Goal: Task Accomplishment & Management: Manage account settings

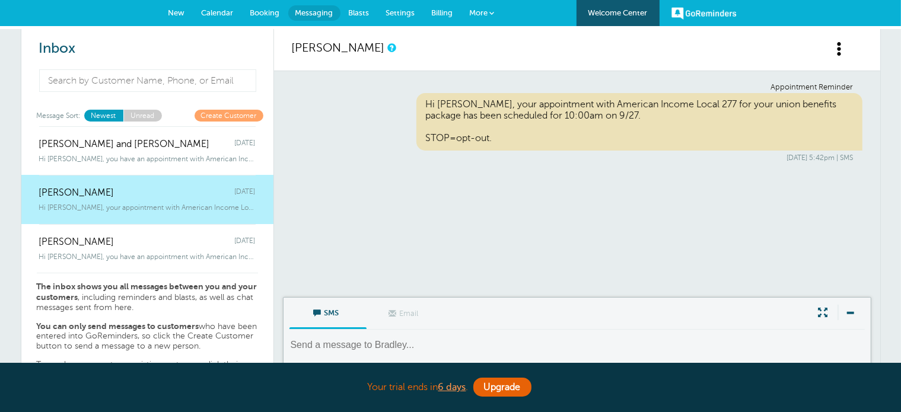
click at [342, 117] on div "Appointment Reminder Hi [PERSON_NAME], your appointment with American Income Lo…" at bounding box center [577, 122] width 571 height 79
click at [396, 11] on span "Settings" at bounding box center [400, 12] width 29 height 9
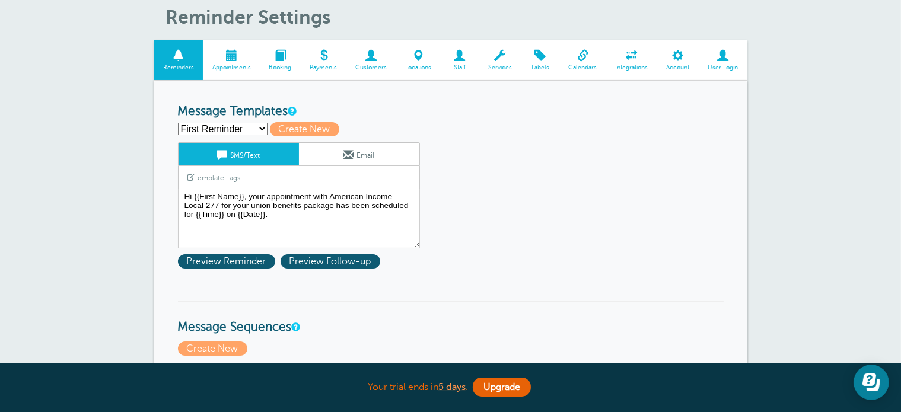
scroll to position [53, 0]
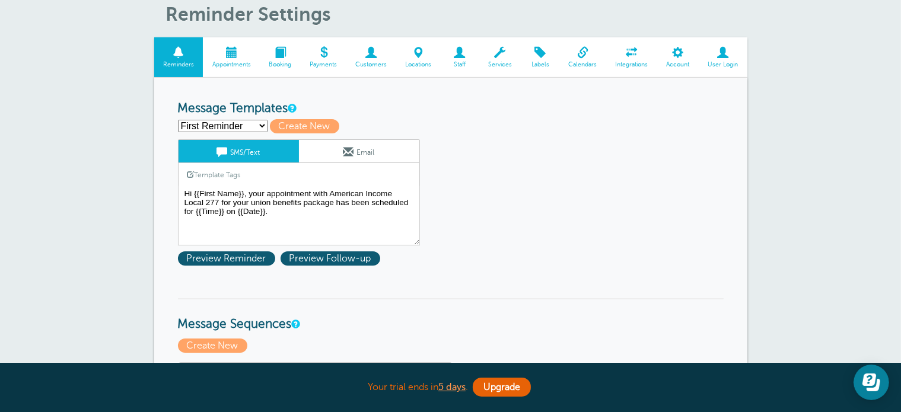
click at [248, 125] on select "First Reminder Second Reminder Third Reminder Create new..." at bounding box center [223, 126] width 90 height 12
click at [616, 123] on div "First Reminder Second Reminder Third Reminder Create new... Create New" at bounding box center [451, 126] width 546 height 14
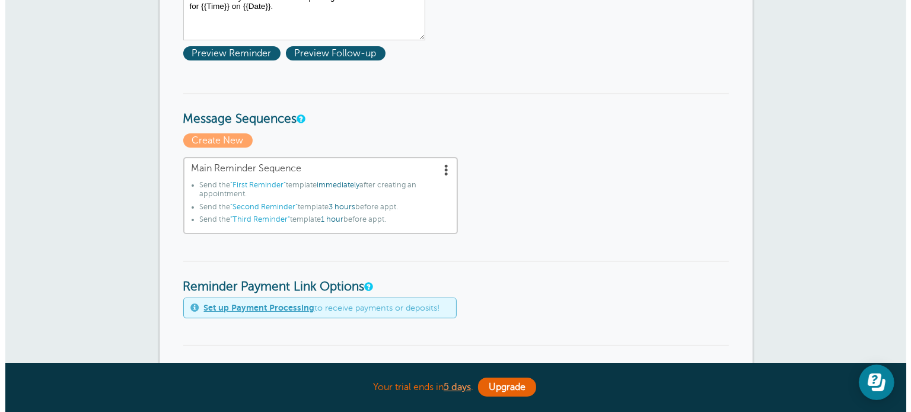
scroll to position [262, 0]
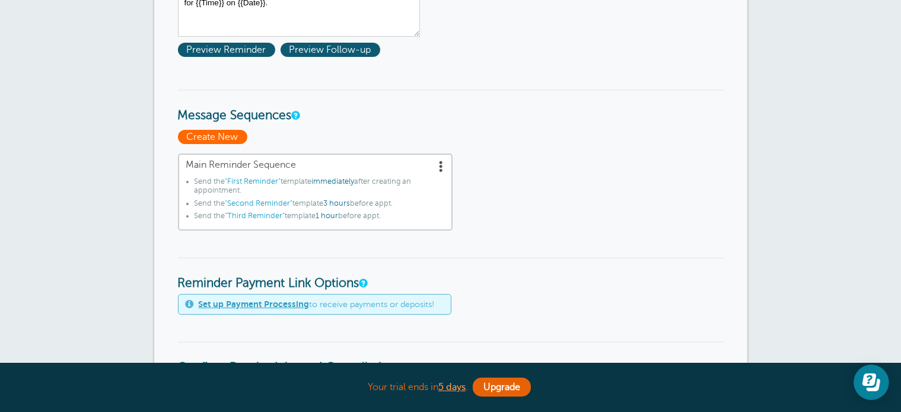
click at [235, 135] on span "Create New" at bounding box center [212, 137] width 69 height 14
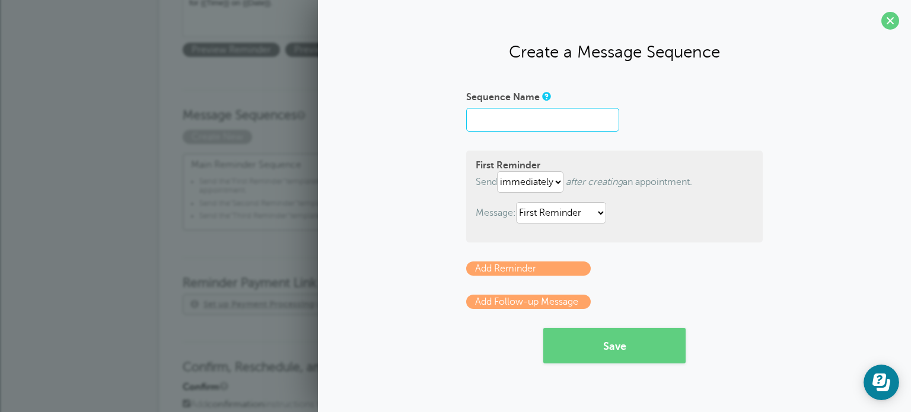
click at [526, 119] on input "Sequence Name" at bounding box center [542, 120] width 153 height 24
type input "Benefits Call"
click at [595, 215] on select "First Reminder Second Reminder Third Reminder" at bounding box center [561, 212] width 90 height 21
click at [518, 202] on select "First Reminder Second Reminder Third Reminder" at bounding box center [561, 212] width 90 height 21
click at [552, 268] on link "Add Reminder" at bounding box center [528, 269] width 125 height 14
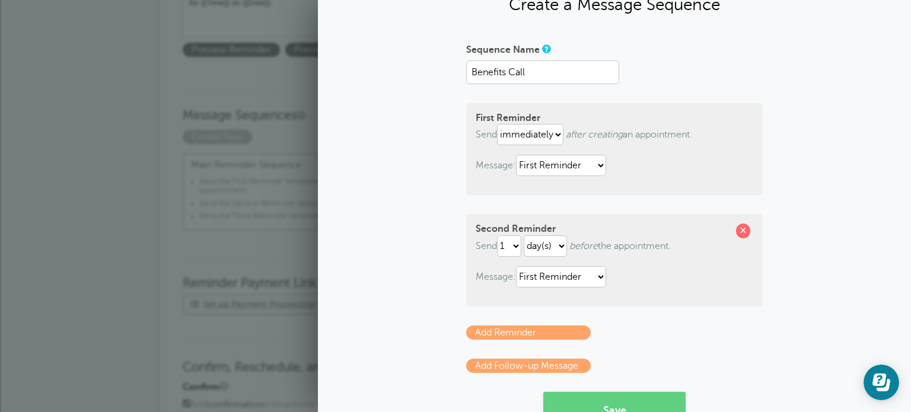
scroll to position [44, 0]
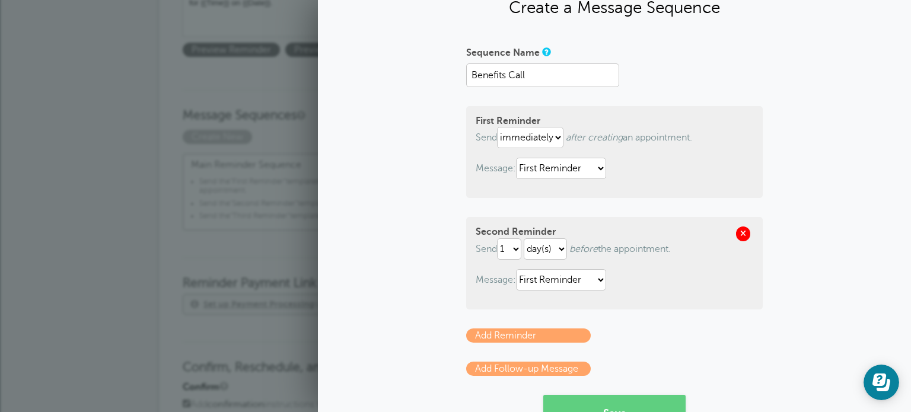
click at [736, 237] on span at bounding box center [743, 234] width 14 height 14
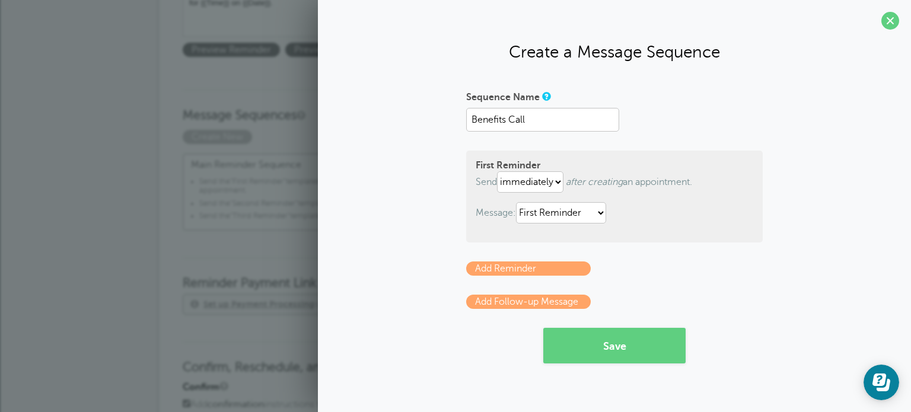
scroll to position [0, 0]
click at [569, 303] on link "Add Follow-up Message" at bounding box center [528, 302] width 125 height 14
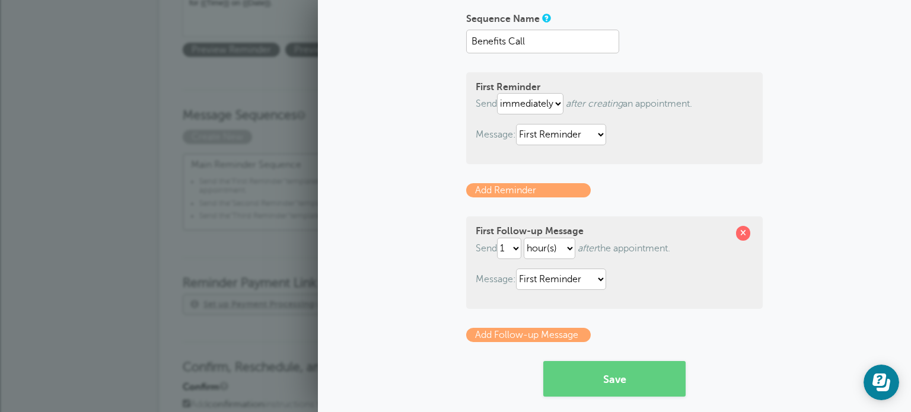
scroll to position [79, 0]
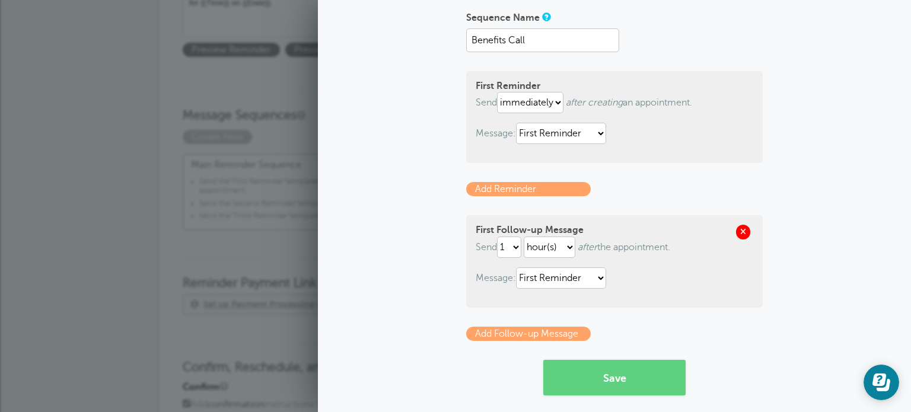
click at [740, 231] on span at bounding box center [743, 232] width 14 height 14
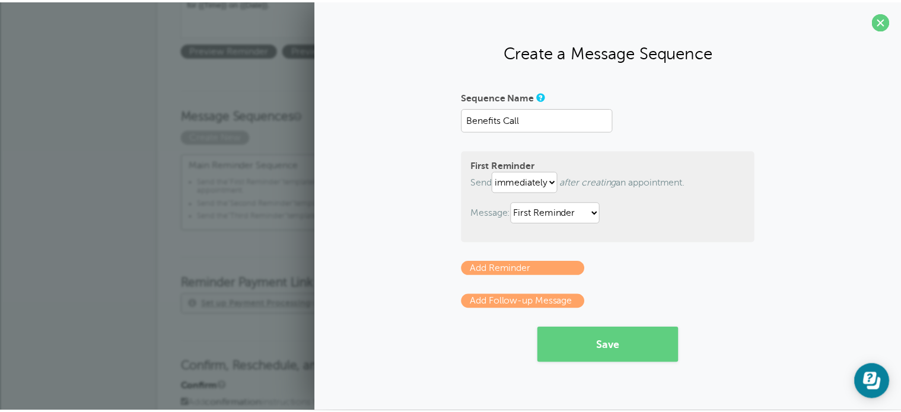
scroll to position [0, 0]
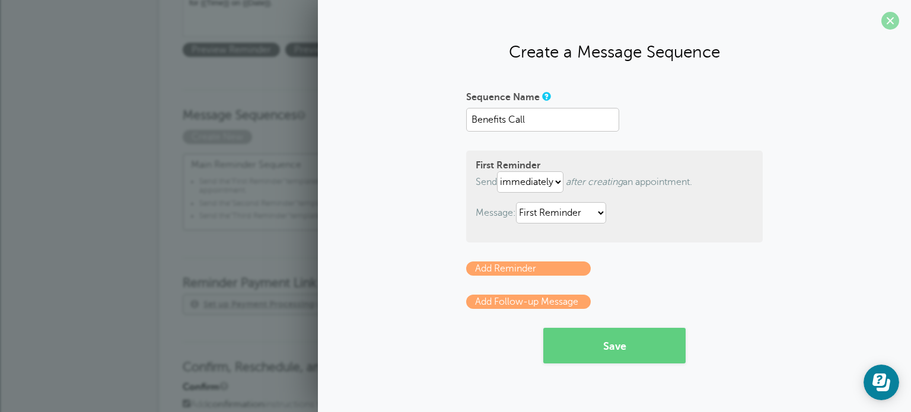
click at [892, 23] on span at bounding box center [890, 21] width 18 height 18
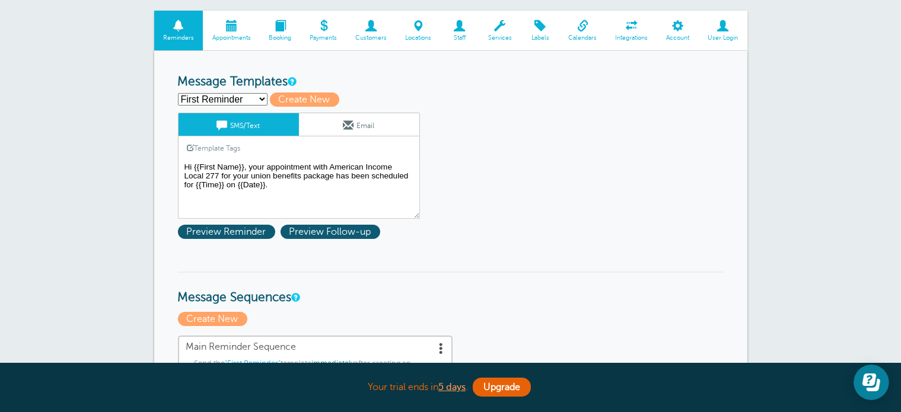
scroll to position [60, 0]
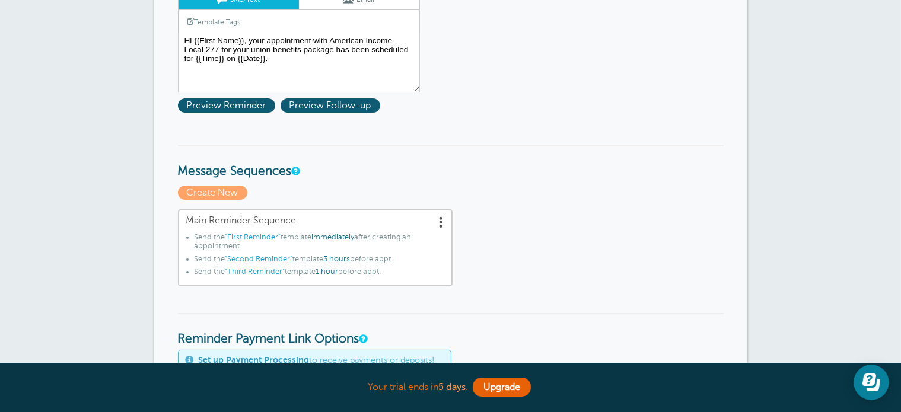
scroll to position [218, 0]
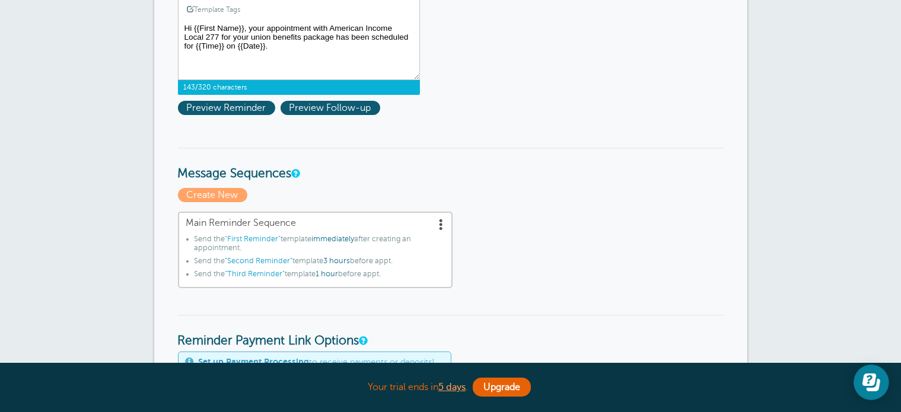
click at [328, 24] on textarea "Hi {{First Name}}, your appointment with American Income Local 277 for your uni…" at bounding box center [299, 50] width 242 height 59
click at [330, 23] on textarea "Hi {{First Name}}, your appointment with American Income Local 277 for your uni…" at bounding box center [299, 50] width 242 height 59
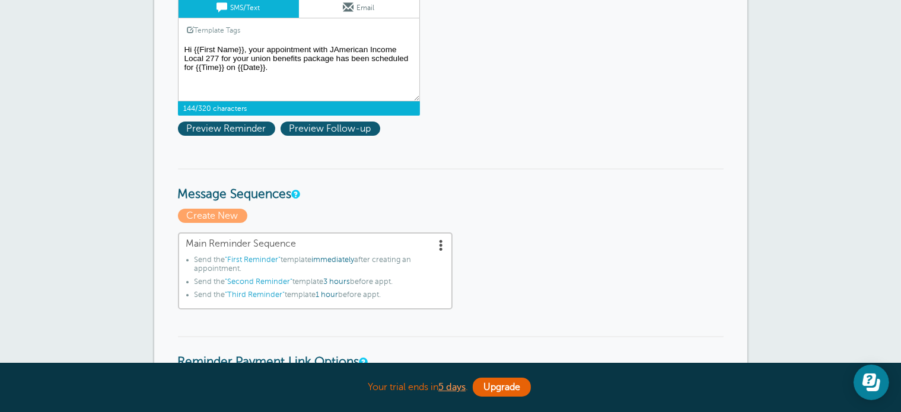
scroll to position [240, 0]
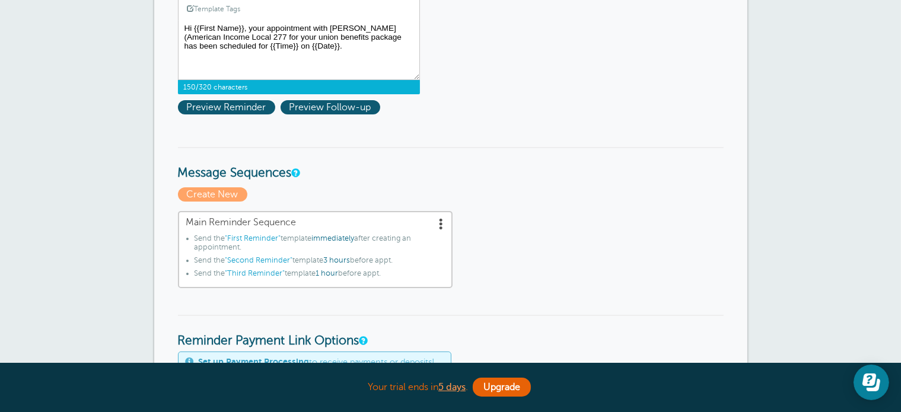
click at [246, 33] on textarea "Hi {{First Name}}, your appointment with American Income Local 277 for your uni…" at bounding box center [299, 50] width 242 height 59
click at [231, 35] on textarea "Hi {{First Name}}, your appointment with American Income Local 277 for your uni…" at bounding box center [299, 50] width 242 height 59
click at [231, 34] on textarea "Hi {{First Name}}, your appointment with American Income Local 277 for your uni…" at bounding box center [299, 50] width 242 height 59
click at [406, 27] on textarea "Hi {{First Name}}, your appointment with American Income Local 277 for your uni…" at bounding box center [299, 50] width 242 height 59
click at [192, 34] on textarea "Hi {{First Name}}, your appointment with American Income Local 277 for your uni…" at bounding box center [299, 50] width 242 height 59
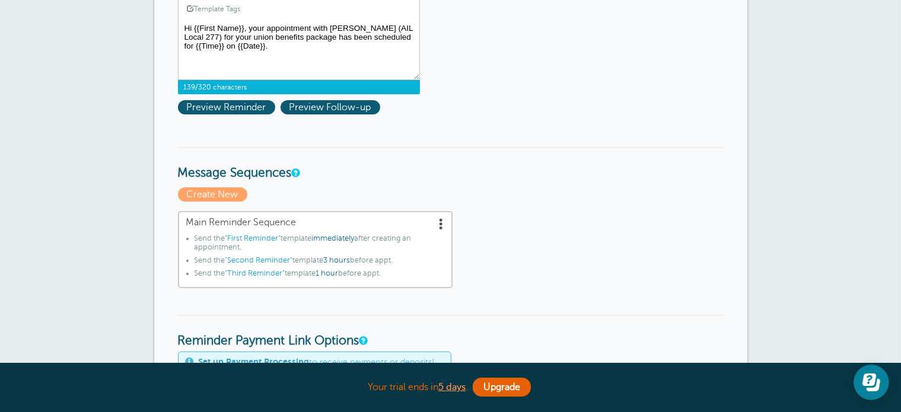
click at [194, 34] on textarea "Hi {{First Name}}, your appointment with American Income Local 277 for your uni…" at bounding box center [299, 50] width 242 height 59
click at [383, 47] on textarea "Hi {{First Name}}, your appointment with American Income Local 277 for your uni…" at bounding box center [299, 50] width 242 height 59
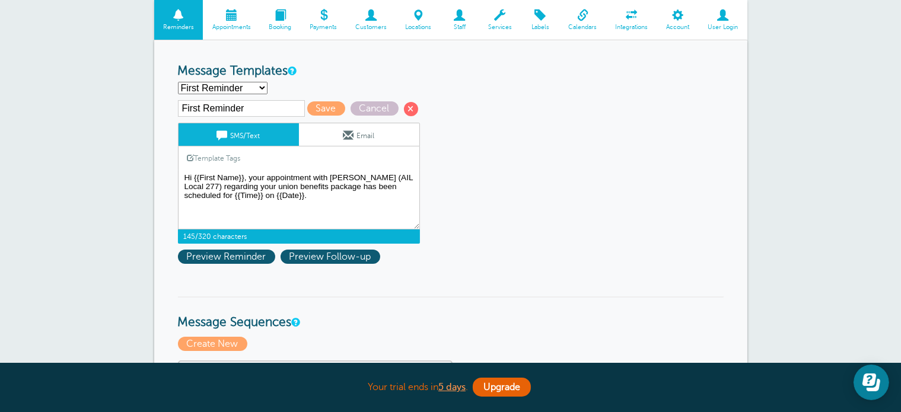
scroll to position [85, 0]
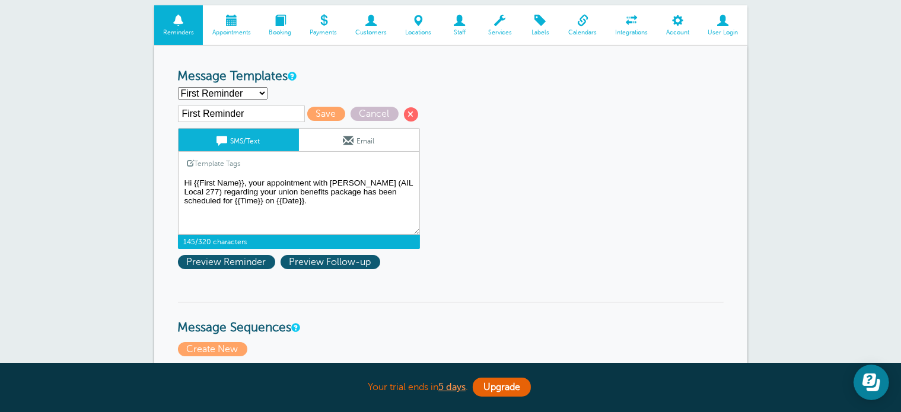
type textarea "Hi {{First Name}}, your appointment with Jamal (AIL Local 277) regarding your u…"
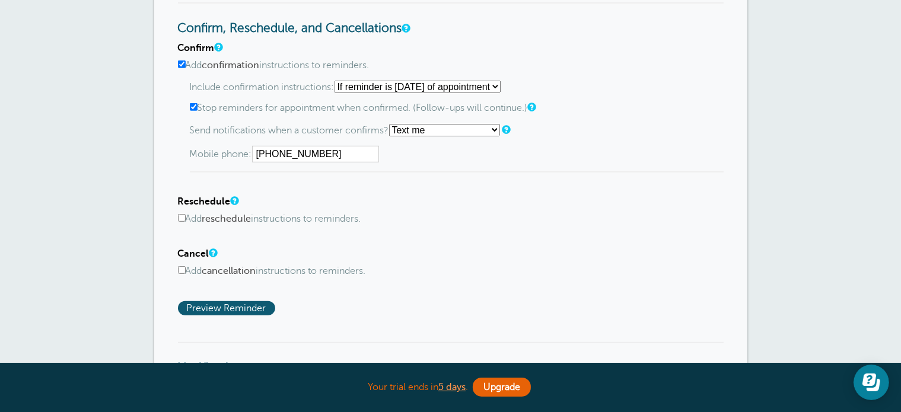
scroll to position [629, 0]
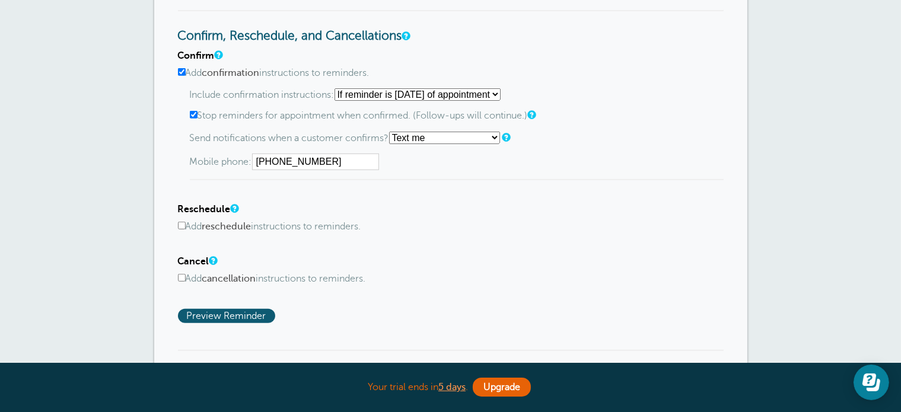
click at [457, 93] on select "Starting with first reminder If reminder is within 1 day of appointment If remi…" at bounding box center [418, 94] width 166 height 12
select select "0"
click at [338, 88] on select "Starting with first reminder If reminder is within 1 day of appointment If remi…" at bounding box center [418, 94] width 166 height 12
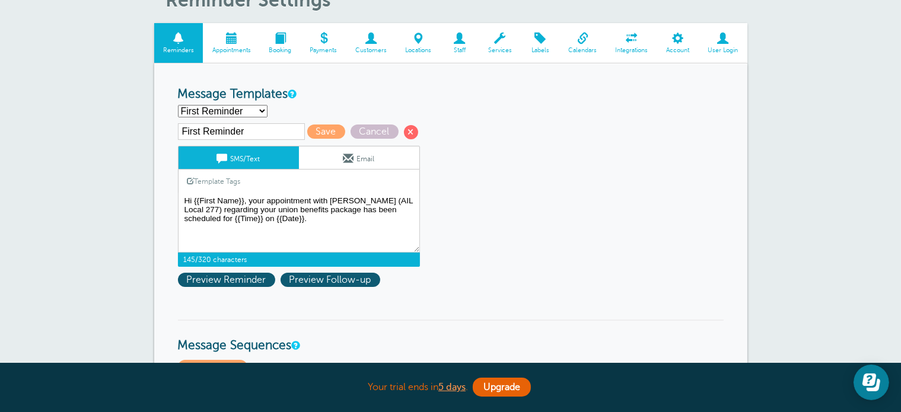
scroll to position [65, 0]
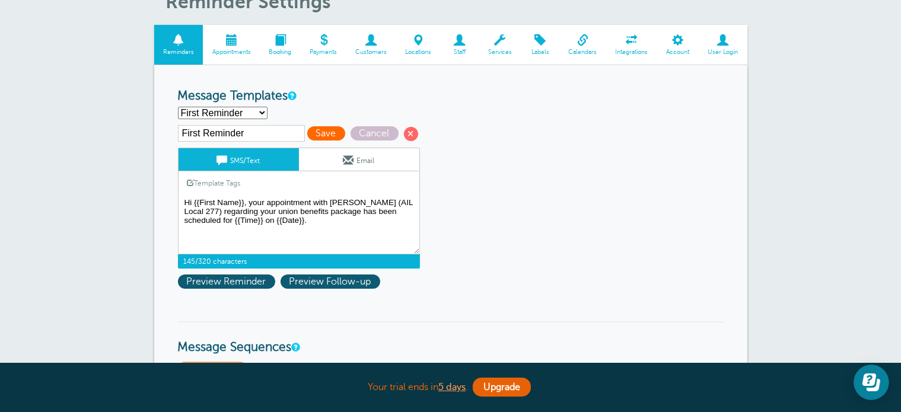
click at [318, 132] on span "Save" at bounding box center [326, 133] width 38 height 14
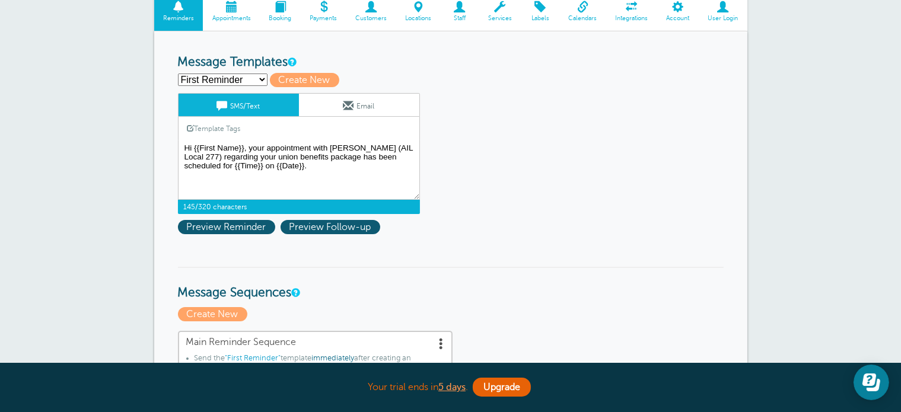
drag, startPoint x: 280, startPoint y: 175, endPoint x: 176, endPoint y: 143, distance: 108.6
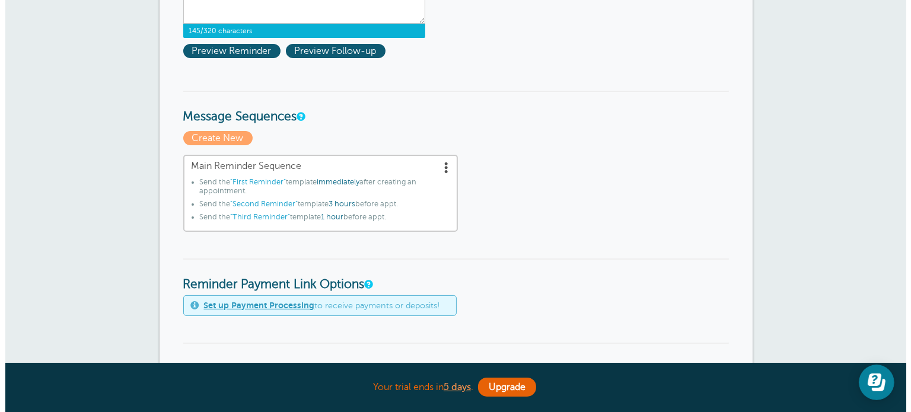
scroll to position [326, 0]
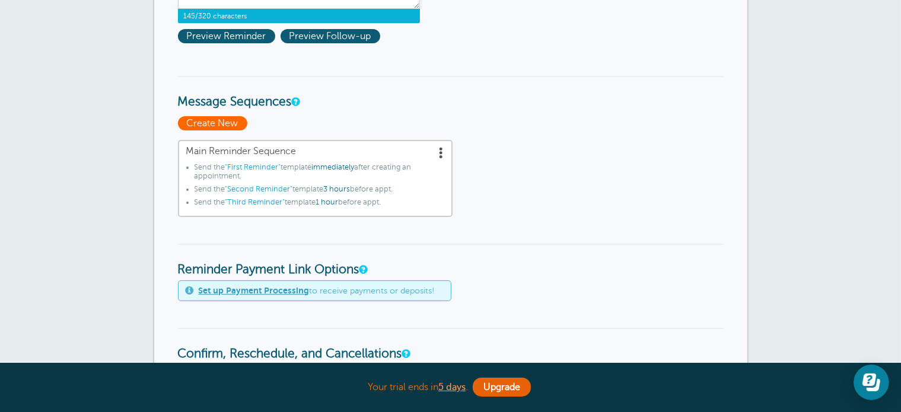
click at [200, 125] on span "Create New" at bounding box center [212, 123] width 69 height 14
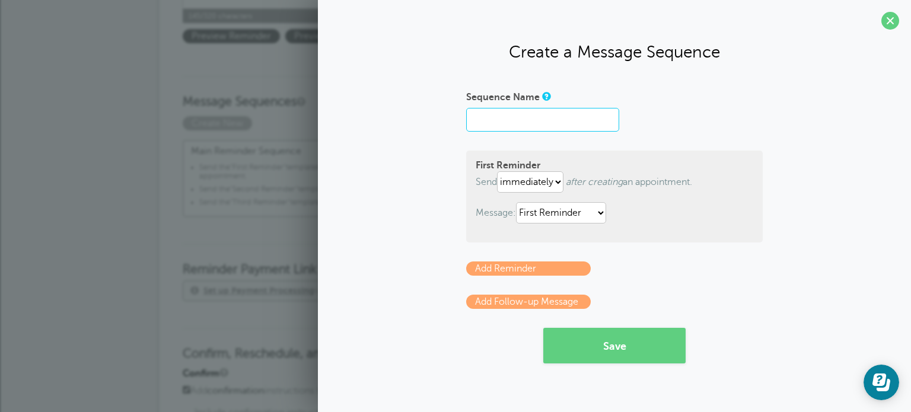
click at [565, 121] on input "Sequence Name" at bounding box center [542, 120] width 153 height 24
type input "Benefits Call"
click at [545, 179] on select "immediately 1 2 3 4 5 6 7 8 9 10 11 12 13 14 15 16 17 18 19 20 21 22 23 24 25 2…" at bounding box center [530, 181] width 66 height 21
click at [499, 171] on select "immediately 1 2 3 4 5 6 7 8 9 10 11 12 13 14 15 16 17 18 19 20 21 22 23 24 25 2…" at bounding box center [530, 181] width 66 height 21
click at [584, 212] on select "First Reminder Second Reminder Third Reminder" at bounding box center [561, 212] width 90 height 21
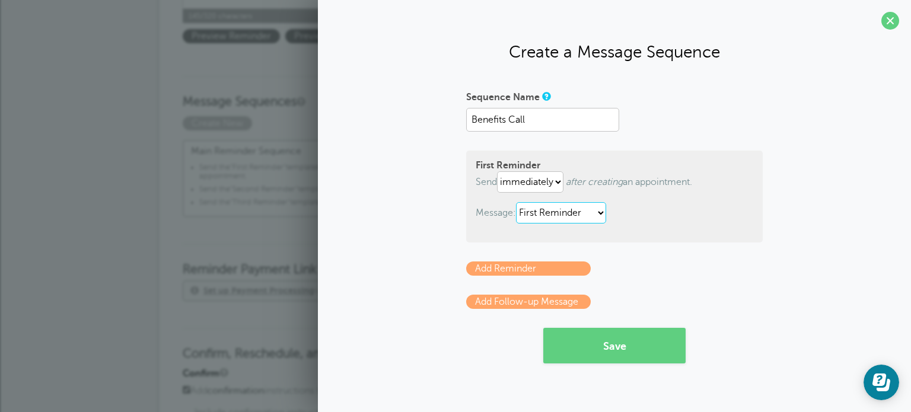
click at [518, 202] on select "First Reminder Second Reminder Third Reminder" at bounding box center [561, 212] width 90 height 21
click at [604, 338] on button "Save" at bounding box center [614, 346] width 142 height 36
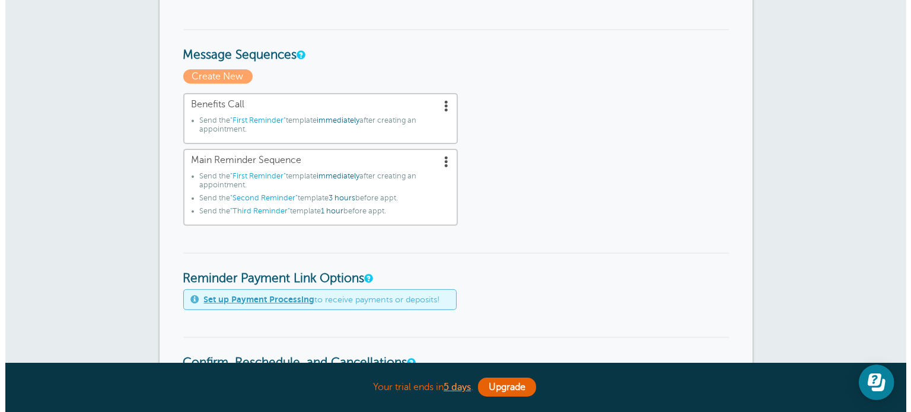
scroll to position [363, 0]
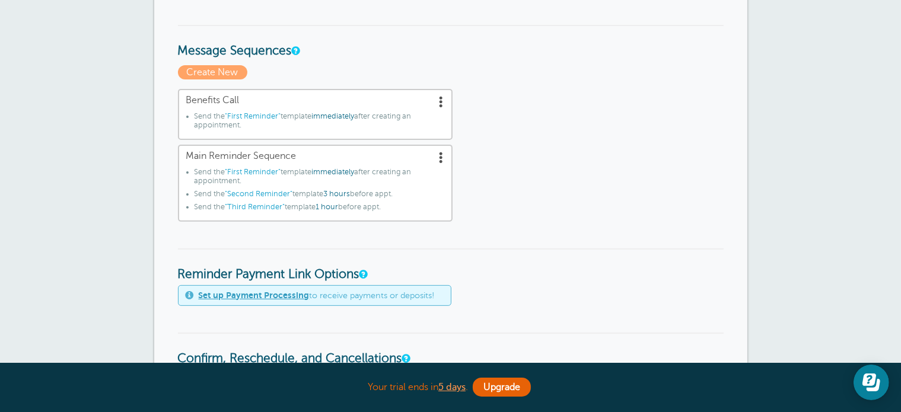
click at [442, 103] on span at bounding box center [442, 101] width 12 height 12
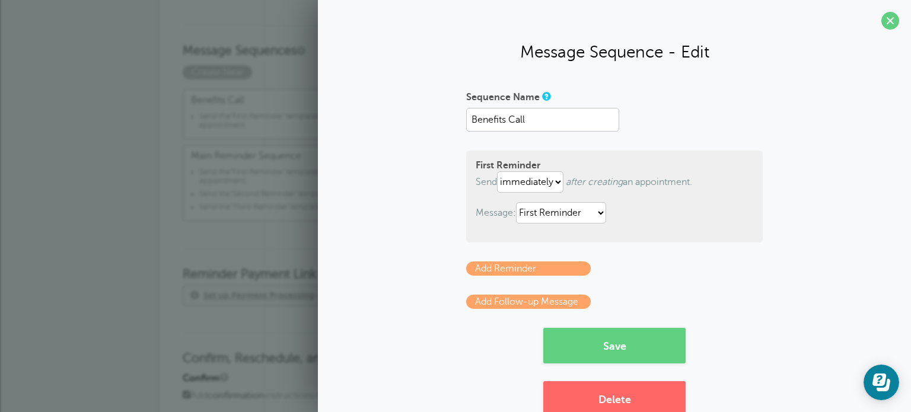
click at [867, 22] on section "Message Sequence - Edit Sequence Name Benefits Call First Reminder Send immedia…" at bounding box center [614, 222] width 593 height 444
click at [887, 23] on span at bounding box center [890, 21] width 18 height 18
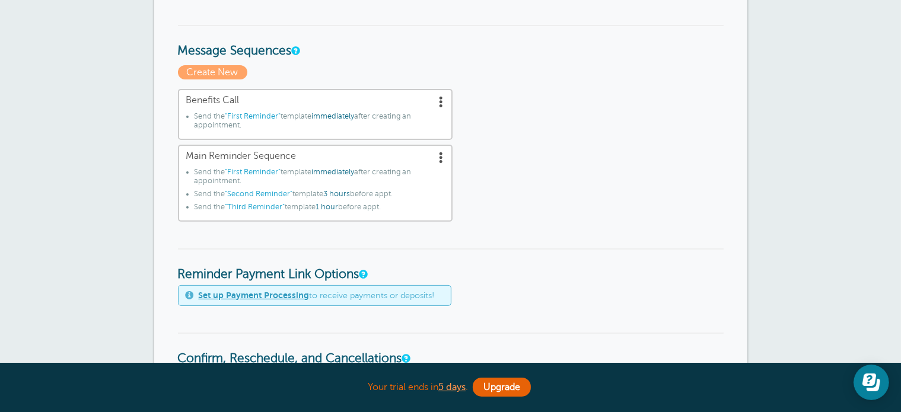
click at [440, 95] on span at bounding box center [442, 101] width 12 height 12
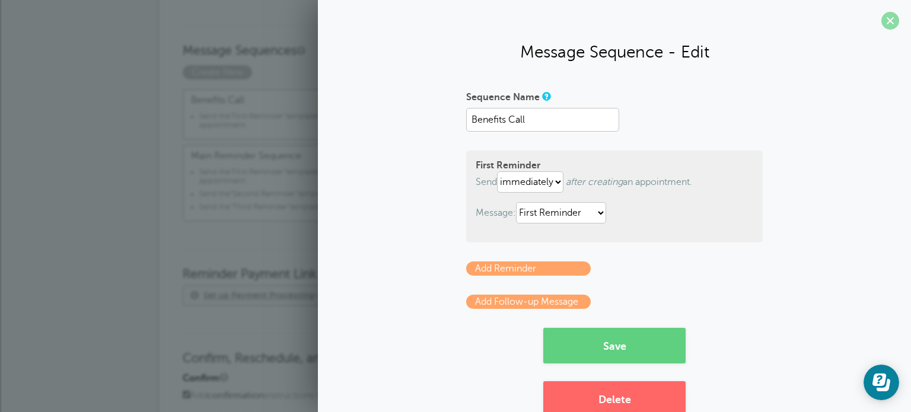
click at [881, 26] on span at bounding box center [890, 21] width 18 height 18
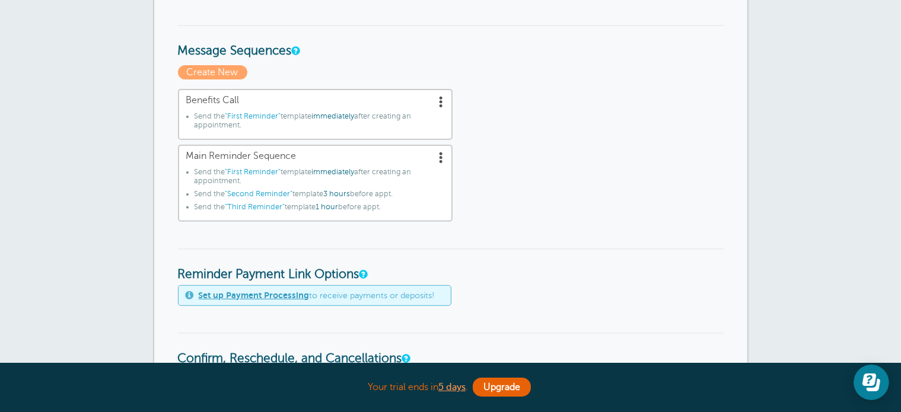
click at [349, 121] on li "Send the "First Reminder" template immediately after creating an appointment." at bounding box center [320, 123] width 250 height 22
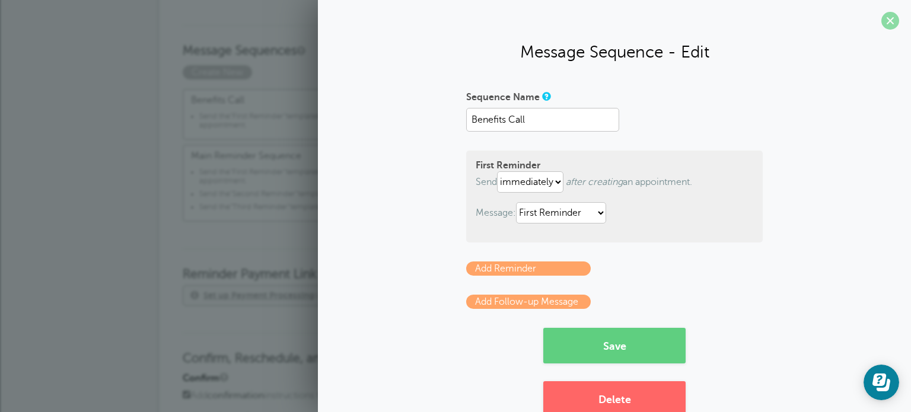
click at [883, 21] on span at bounding box center [890, 21] width 18 height 18
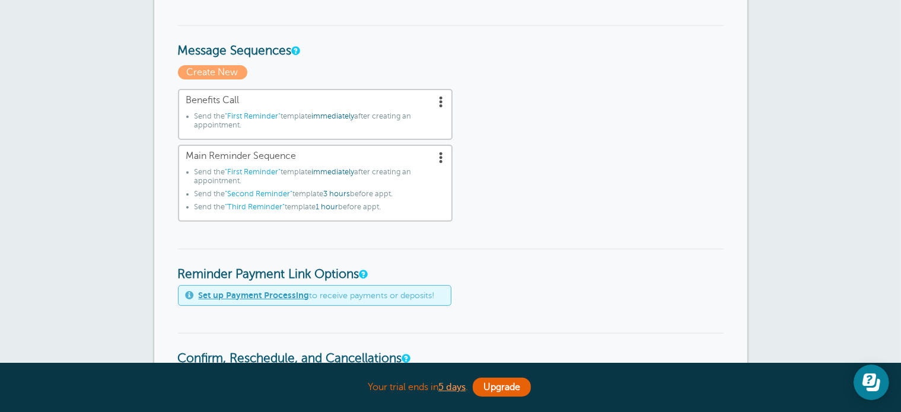
click at [445, 104] on span at bounding box center [442, 101] width 12 height 12
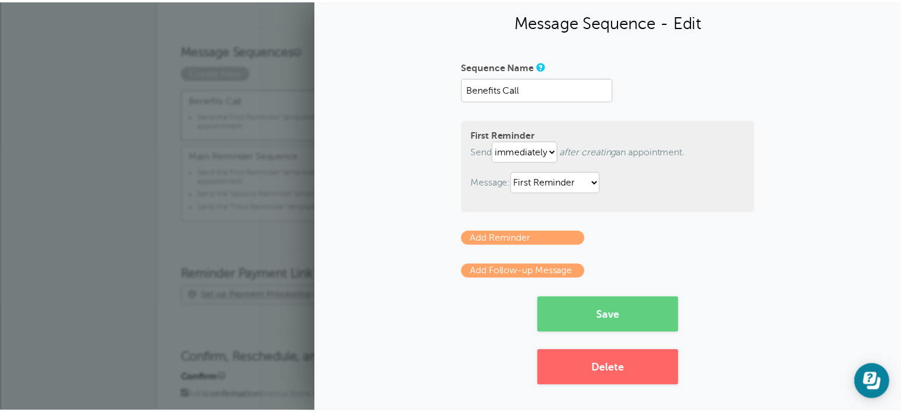
scroll to position [12, 0]
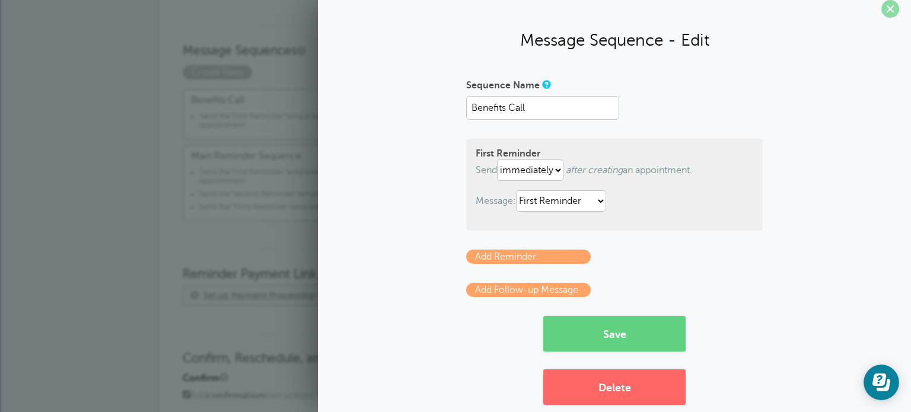
click at [881, 2] on span at bounding box center [890, 9] width 18 height 18
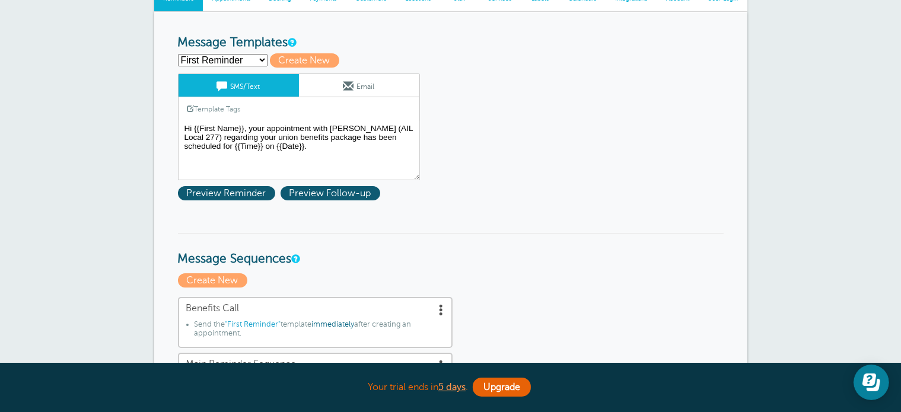
scroll to position [147, 0]
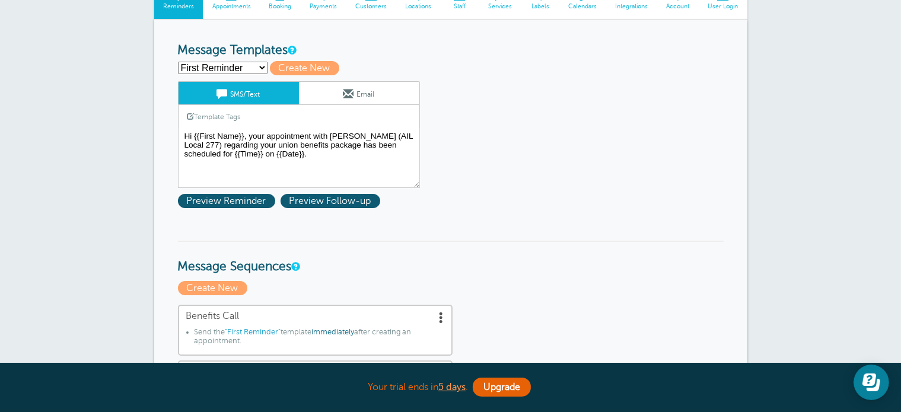
click at [252, 63] on select "First Reminder Second Reminder Third Reminder Create new..." at bounding box center [223, 68] width 90 height 12
select select "161677"
click at [178, 62] on select "First Reminder Second Reminder Third Reminder Create new..." at bounding box center [223, 68] width 90 height 12
type input "Second Reminder"
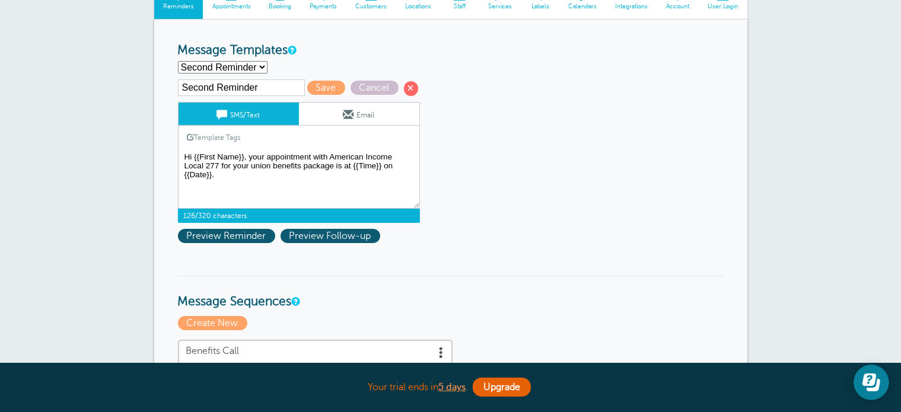
click at [233, 163] on textarea "Hi {{First Name}}, your appointment with Jamal (AIL Local 277) regarding your u…" at bounding box center [299, 178] width 242 height 59
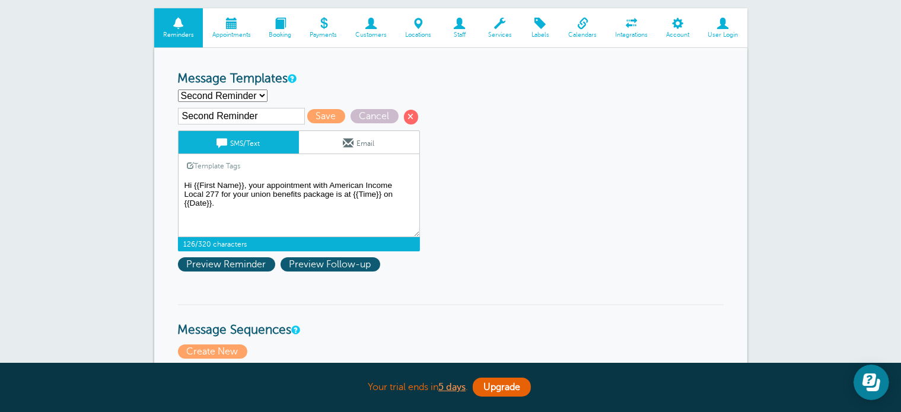
scroll to position [120, 0]
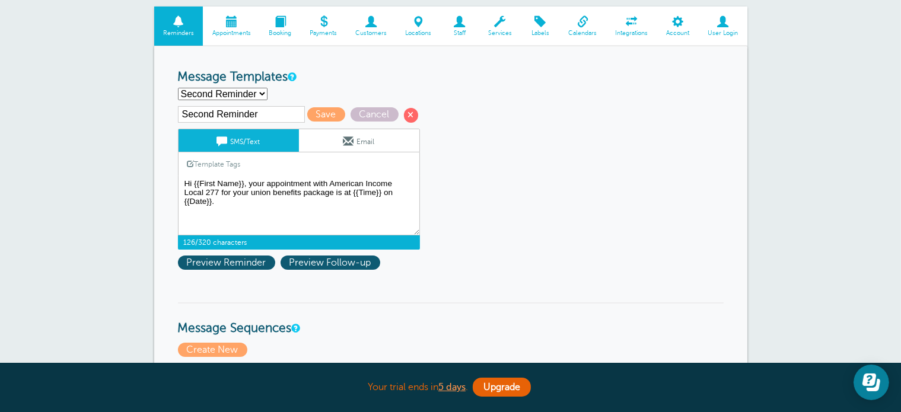
click at [183, 189] on textarea "Hi {{First Name}}, your appointment with Jamal (AIL Local 277) regarding your u…" at bounding box center [299, 205] width 242 height 59
click at [326, 180] on textarea "Hi {{First Name}}, your appointment with Jamal (AIL Local 277) regarding your u…" at bounding box center [299, 205] width 242 height 59
click at [354, 181] on textarea "Hi {{First Name}}, your appointment with Jamal (AIL Local 277) regarding your u…" at bounding box center [299, 205] width 242 height 59
click at [405, 182] on textarea "Hi {{First Name}}, your appointment with Jamal (AIL Local 277) regarding your u…" at bounding box center [299, 205] width 242 height 59
click at [192, 190] on textarea "Hi {{First Name}}, your appointment with Jamal (AIL Local 277) regarding your u…" at bounding box center [299, 205] width 242 height 59
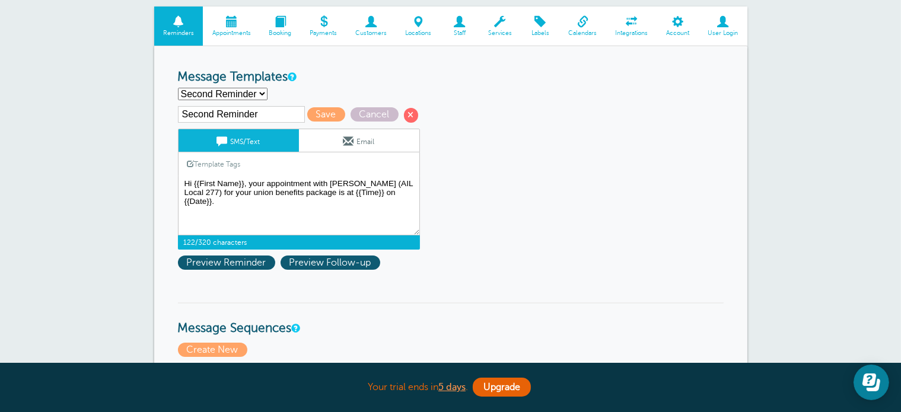
click at [193, 189] on textarea "Hi {{First Name}}, your appointment with Jamal (AIL Local 277) regarding your u…" at bounding box center [299, 205] width 242 height 59
type textarea "Hi {{First Name}}, your appointment with Jamal (AIL Local 277) regarding your u…"
click at [254, 91] on select "First Reminder Second Reminder Third Reminder Create new..." at bounding box center [223, 94] width 90 height 12
click at [294, 176] on textarea "Hi {{First Name}}, your appointment with Jamal (AIL Local 277) regarding your u…" at bounding box center [299, 205] width 242 height 59
drag, startPoint x: 183, startPoint y: 176, endPoint x: 418, endPoint y: 215, distance: 238.0
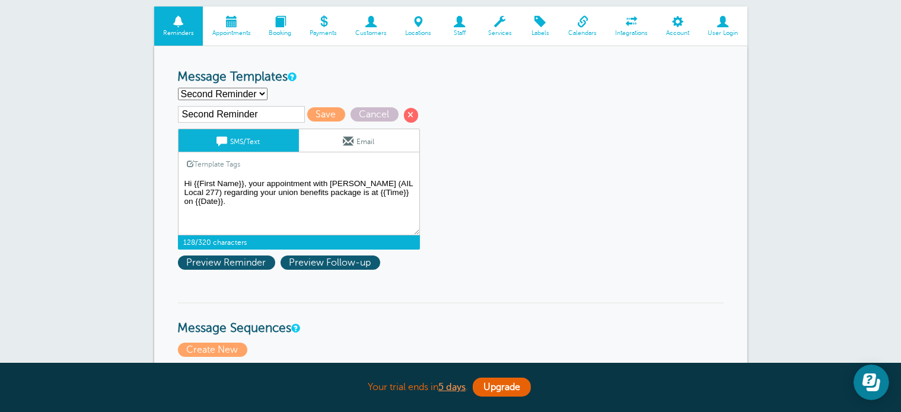
click at [418, 215] on textarea "Hi {{First Name}}, your appointment with Jamal (AIL Local 277) regarding your u…" at bounding box center [299, 205] width 242 height 59
click at [256, 96] on select "First Reminder Second Reminder Third Reminder Create new..." at bounding box center [223, 94] width 90 height 12
click at [178, 88] on select "First Reminder Second Reminder Third Reminder Create new..." at bounding box center [223, 94] width 90 height 12
select select "161677"
click at [324, 109] on span "Save" at bounding box center [326, 114] width 38 height 14
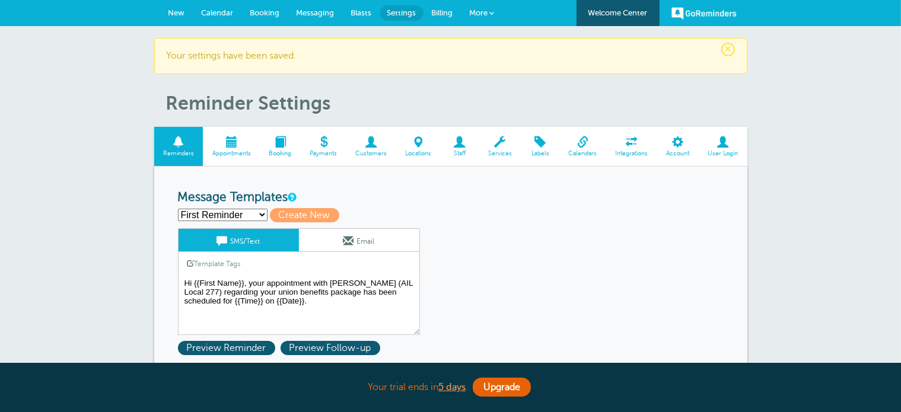
click at [249, 213] on select "First Reminder Second Reminder Third Reminder Create new..." at bounding box center [223, 215] width 90 height 12
select select "161678"
click at [178, 209] on select "First Reminder Second Reminder Third Reminder Create new..." at bounding box center [223, 215] width 90 height 12
type input "Third Reminder"
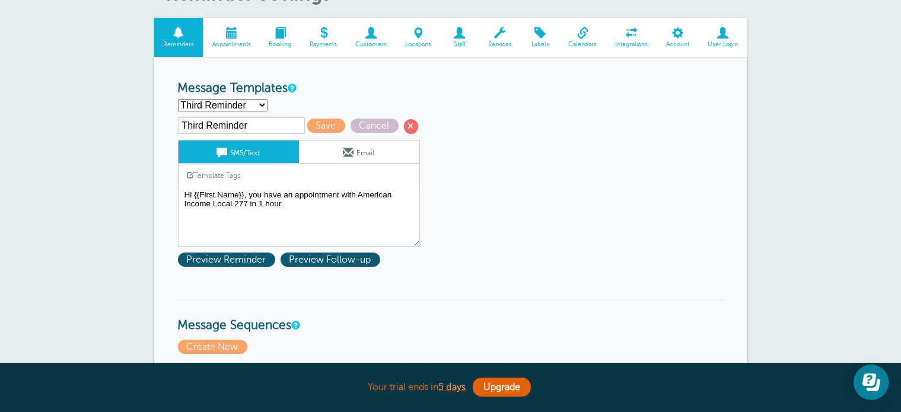
scroll to position [126, 0]
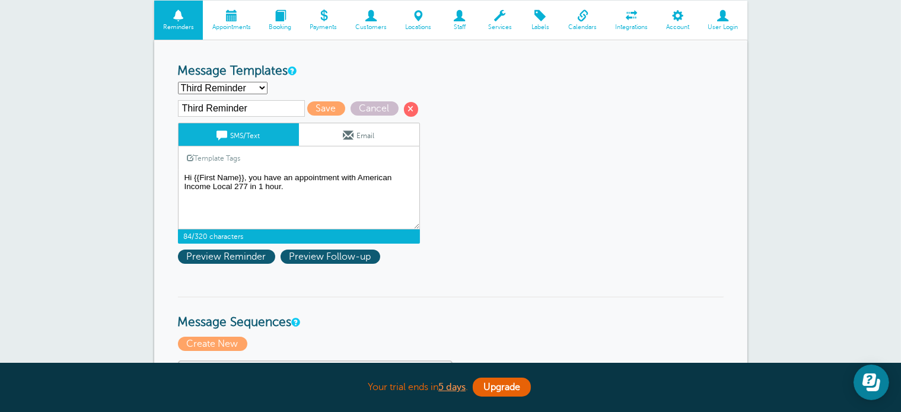
drag, startPoint x: 246, startPoint y: 173, endPoint x: 250, endPoint y: 184, distance: 12.4
click at [250, 184] on textarea "Hi {{First Name}}, your appointment with [PERSON_NAME] (AIL Local 277) regardin…" at bounding box center [299, 199] width 242 height 59
paste textarea "Hi {{First Name}}, your appointment with [PERSON_NAME] (AIL Local 277) regardin…"
drag, startPoint x: 311, startPoint y: 175, endPoint x: 247, endPoint y: 174, distance: 63.5
click at [247, 174] on textarea "Hi {{First Name}}, your appointment with [PERSON_NAME] (AIL Local 277) regardin…" at bounding box center [299, 199] width 242 height 59
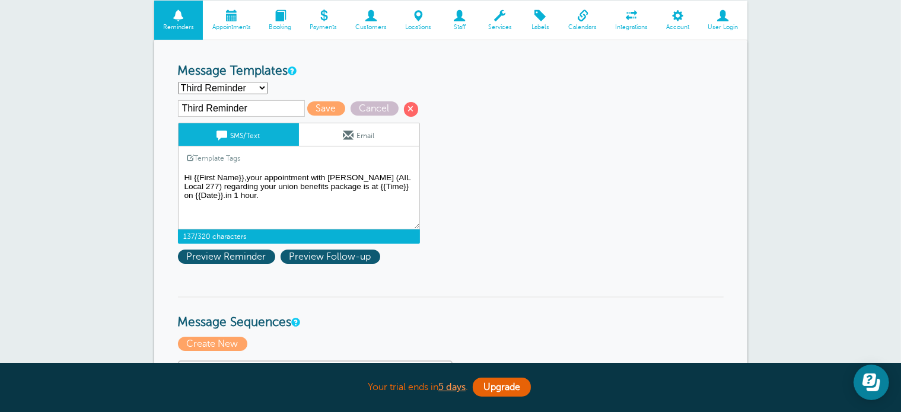
click at [214, 195] on textarea "Hi {{First Name}}, your appointment with [PERSON_NAME] (AIL Local 277) regardin…" at bounding box center [299, 199] width 242 height 59
click at [289, 194] on textarea "Hi {{First Name}}, your appointment with [PERSON_NAME] (AIL Local 277) regardin…" at bounding box center [299, 199] width 242 height 59
type textarea "Hi {{First Name}},your appointment with Jamal (AIL Local 277) is in 1 hour."
click at [328, 109] on span "Save" at bounding box center [326, 108] width 38 height 14
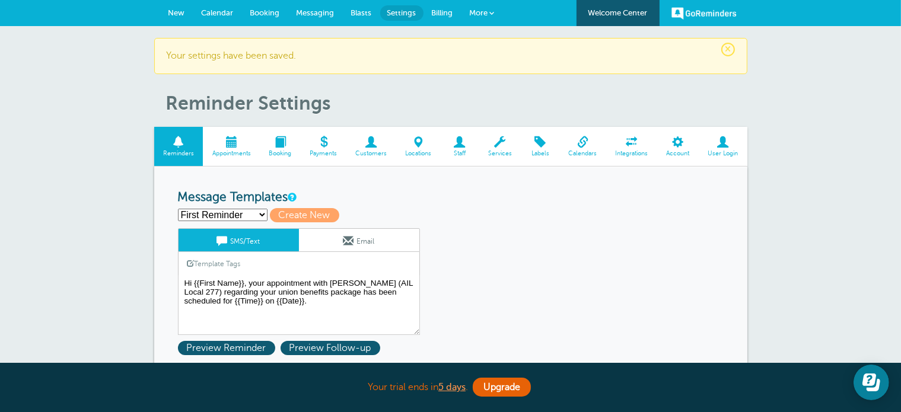
click at [211, 12] on span "Calendar" at bounding box center [218, 12] width 32 height 9
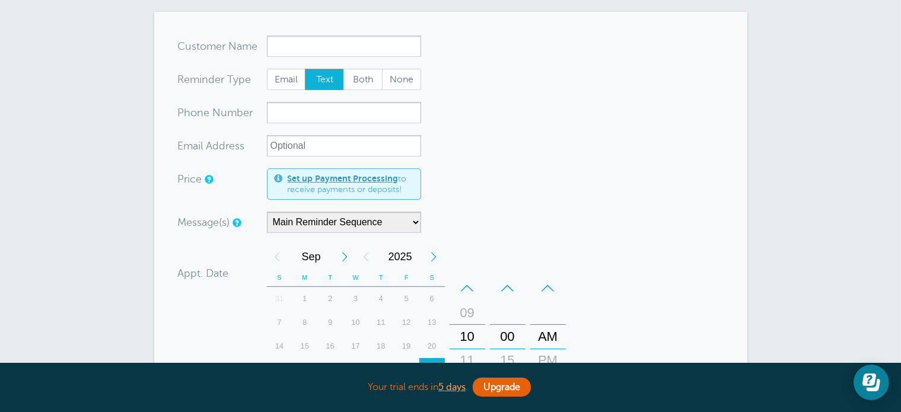
scroll to position [82, 0]
